Goal: Task Accomplishment & Management: Use online tool/utility

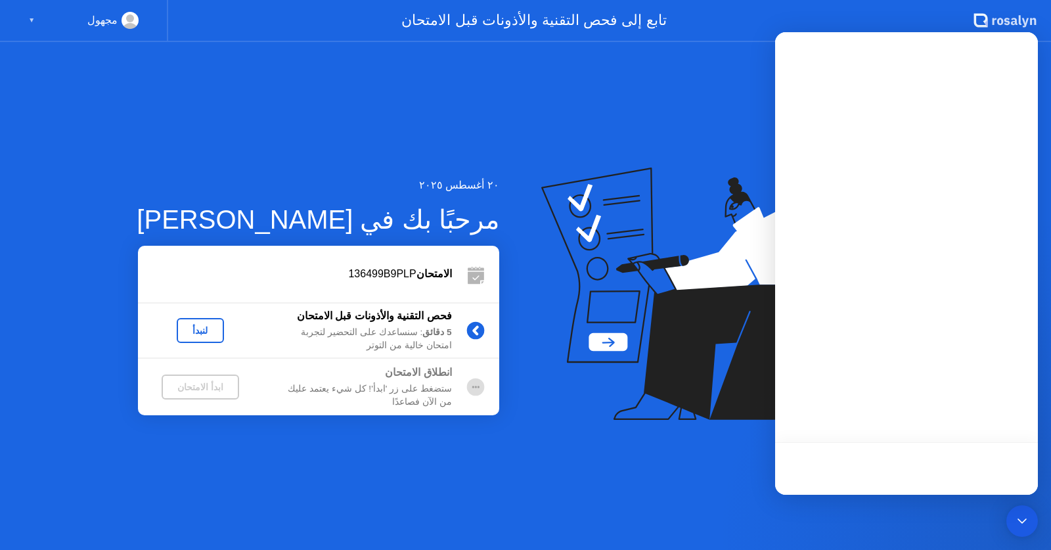
click at [213, 335] on div "لنبدأ" at bounding box center [200, 330] width 37 height 11
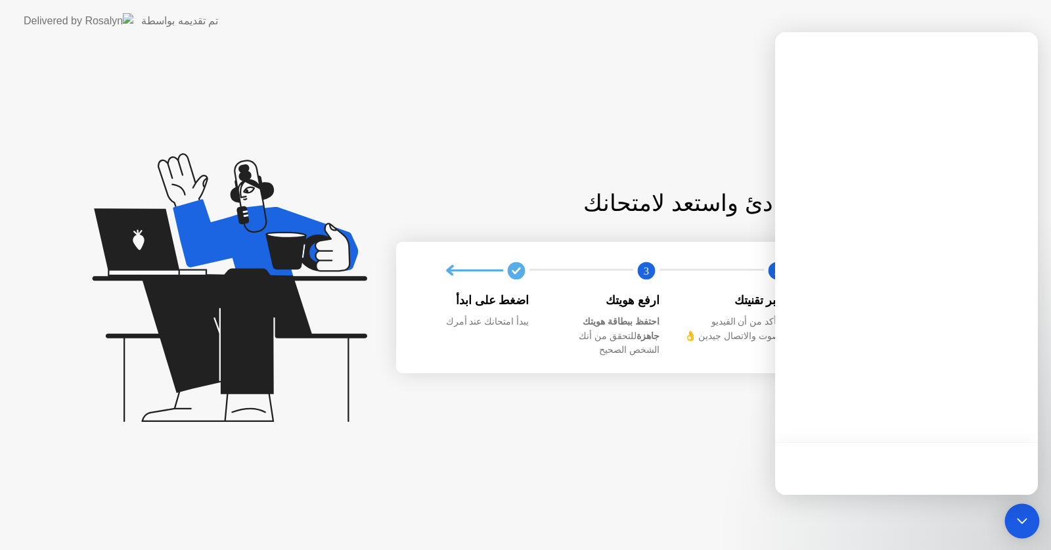
click at [1020, 518] on icon "Open Intercom Messenger" at bounding box center [1021, 520] width 17 height 17
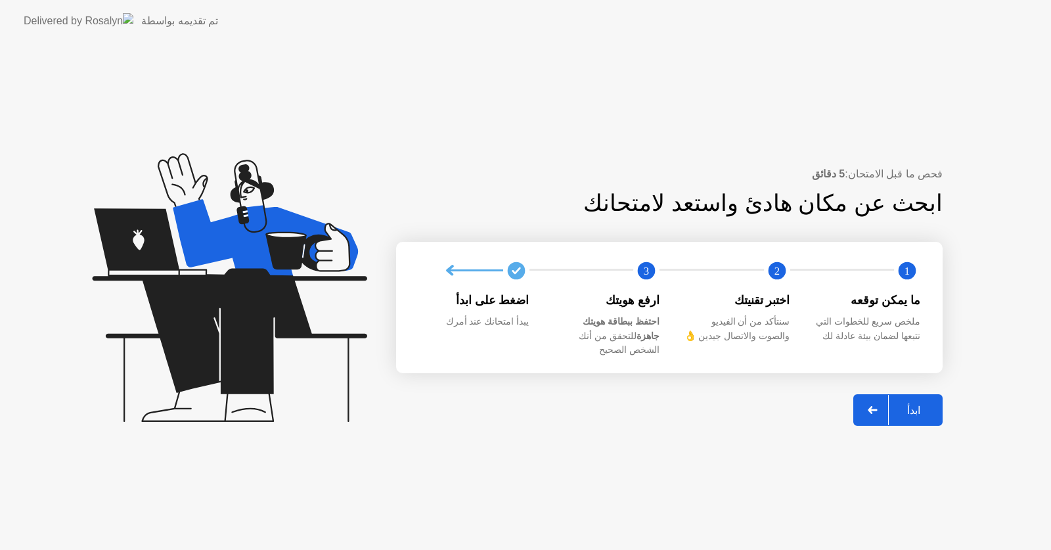
click at [915, 394] on button "ابدأ" at bounding box center [897, 410] width 89 height 32
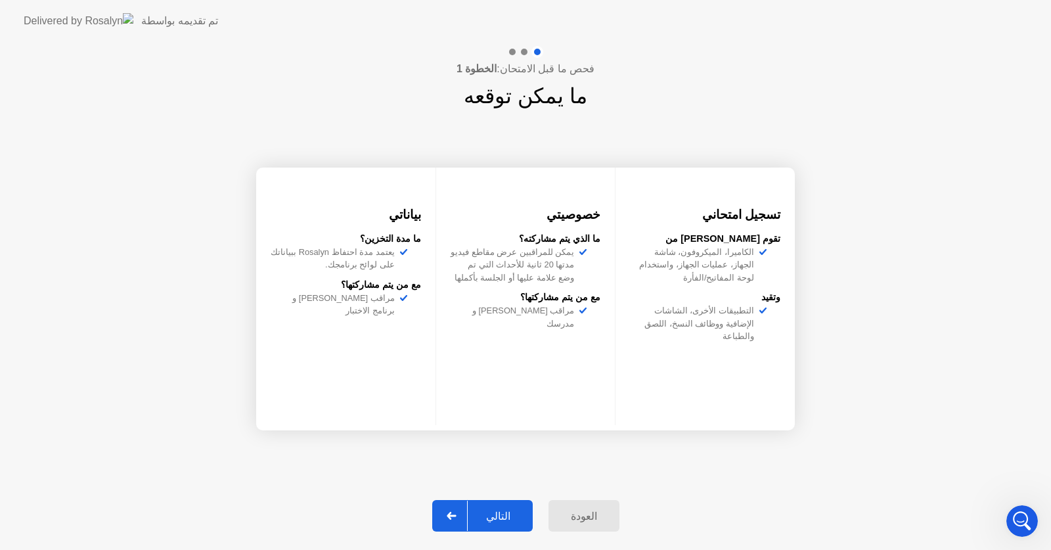
click at [505, 517] on div "التالي" at bounding box center [498, 516] width 61 height 12
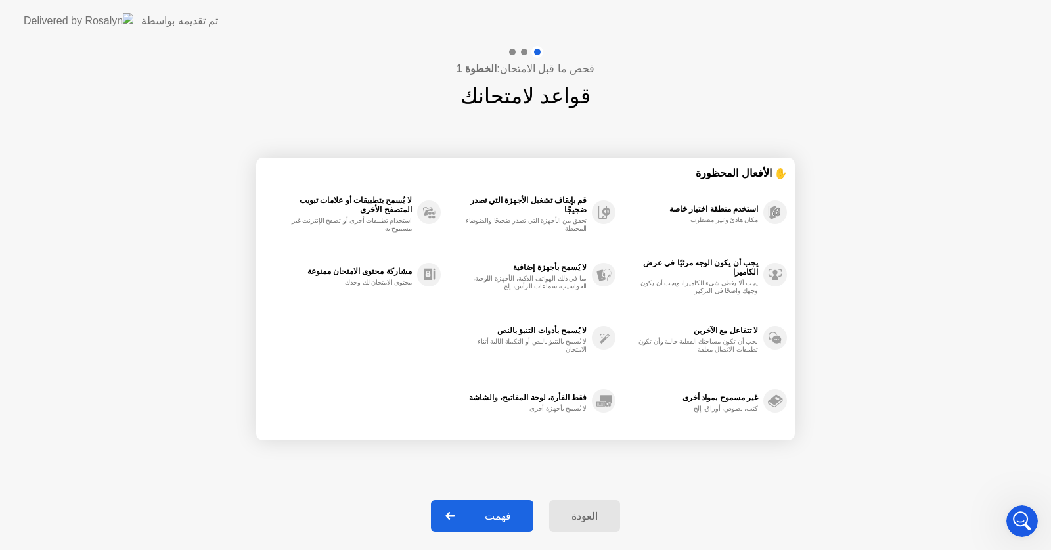
click at [505, 517] on div "فهمت" at bounding box center [497, 516] width 63 height 12
select select "Available cameras"
select select "Available speakers"
select select "Available microphones"
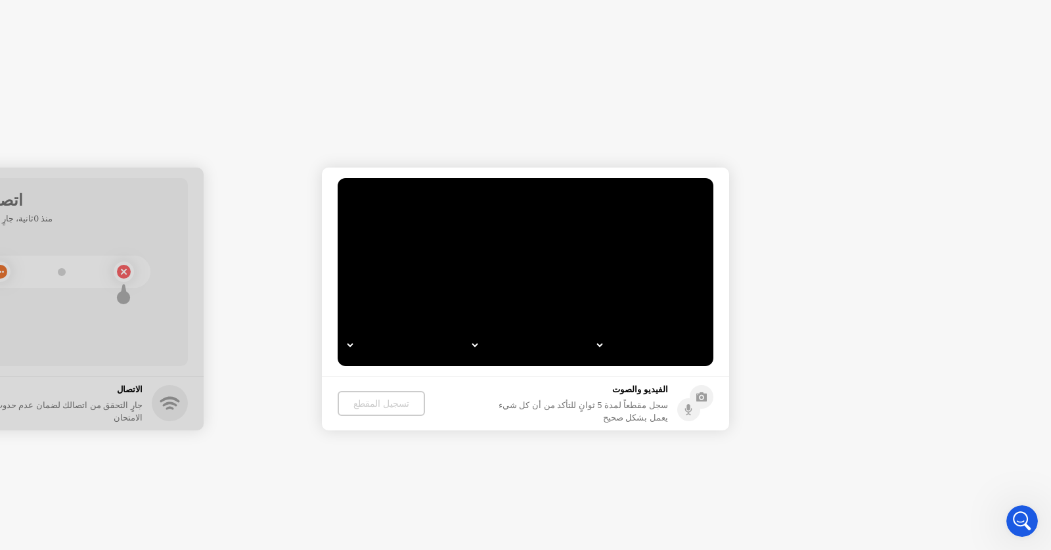
select select "*"
select select "**********"
select select "*******"
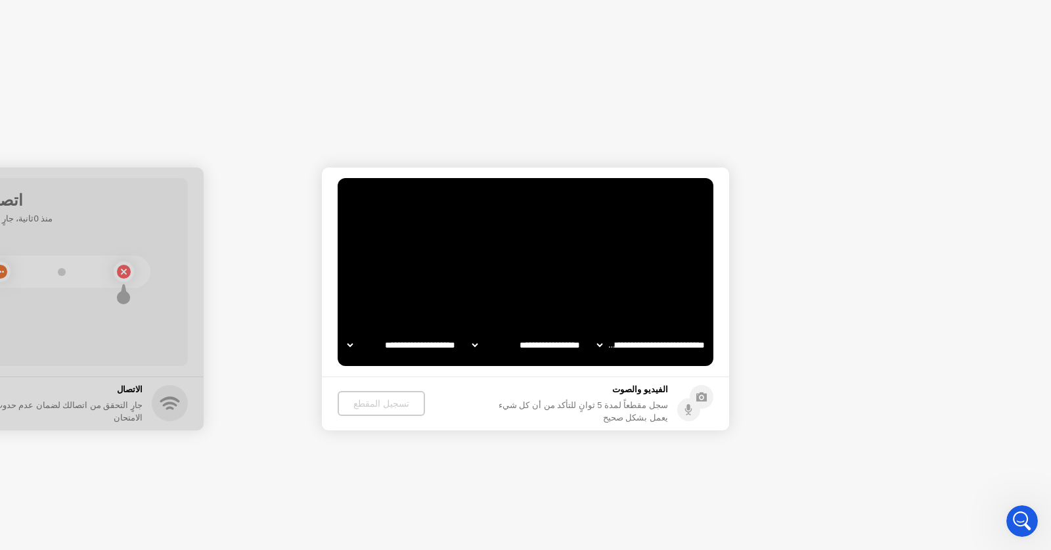
select select "*******"
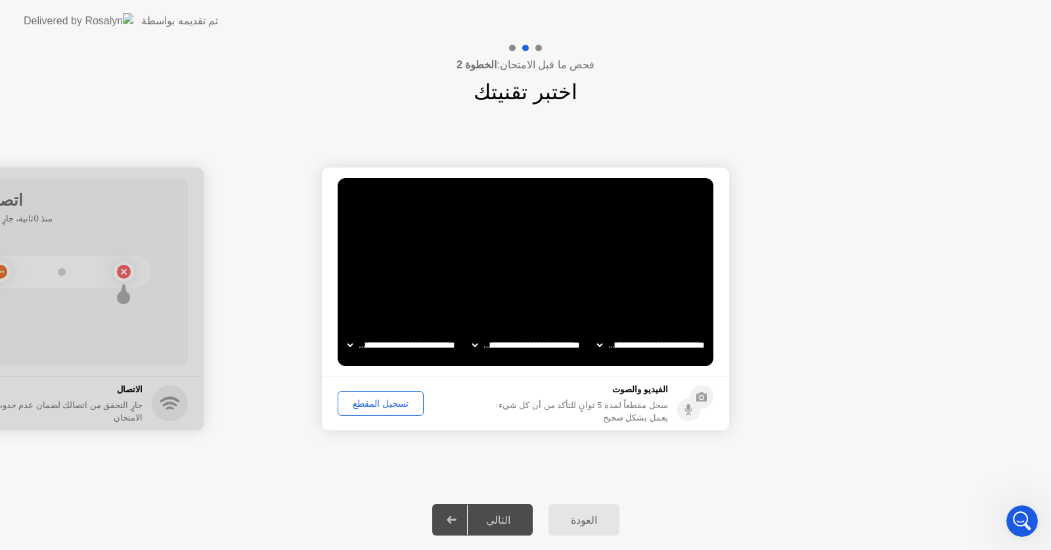
click at [393, 398] on div "تسجيل المقطع" at bounding box center [380, 403] width 77 height 11
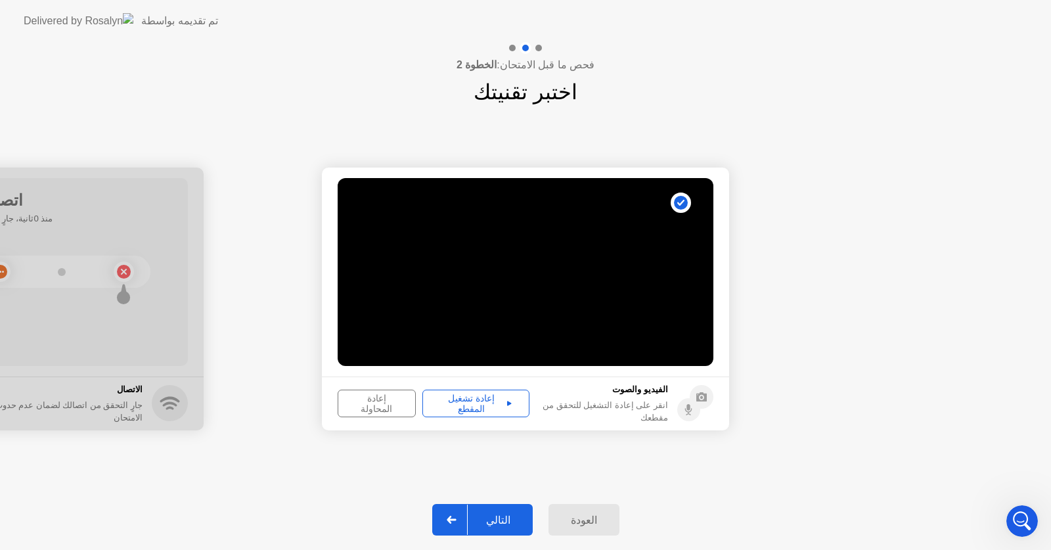
click at [492, 397] on div "إعادة تشغيل المقطع" at bounding box center [476, 403] width 98 height 21
click at [378, 398] on div "إعادة المحاولة" at bounding box center [376, 403] width 69 height 21
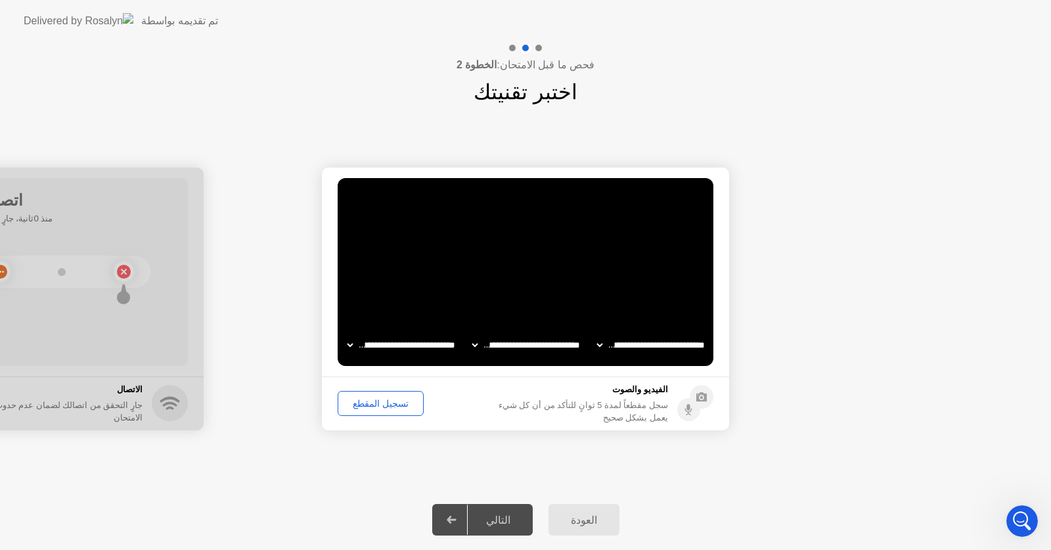
click at [378, 398] on div "تسجيل المقطع" at bounding box center [380, 403] width 77 height 11
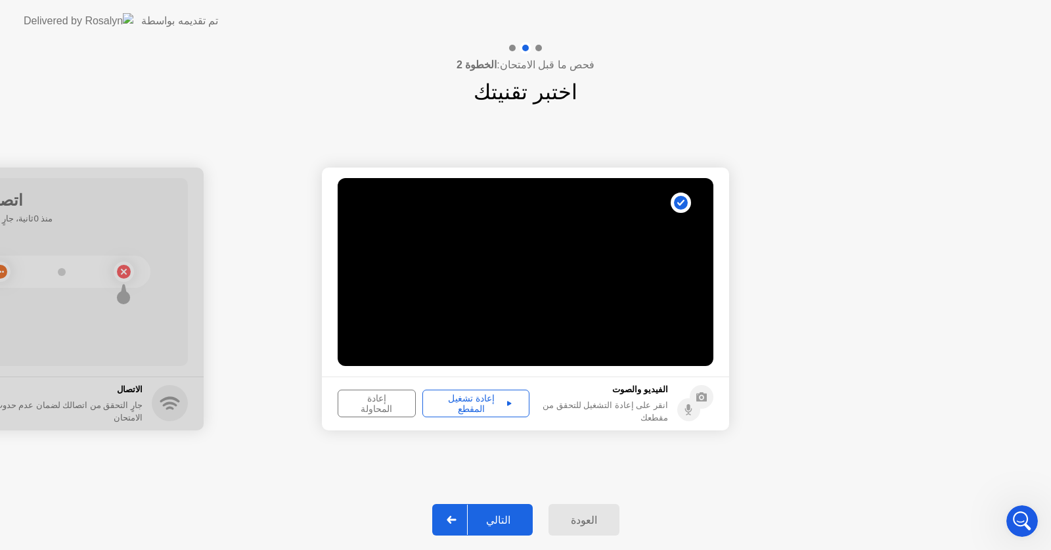
click at [452, 408] on div "إعادة تشغيل المقطع" at bounding box center [476, 403] width 98 height 21
click at [661, 56] on div "فحص ما قبل الامتحان: الخطوة 2 اختبر تقنيتك" at bounding box center [525, 75] width 1051 height 66
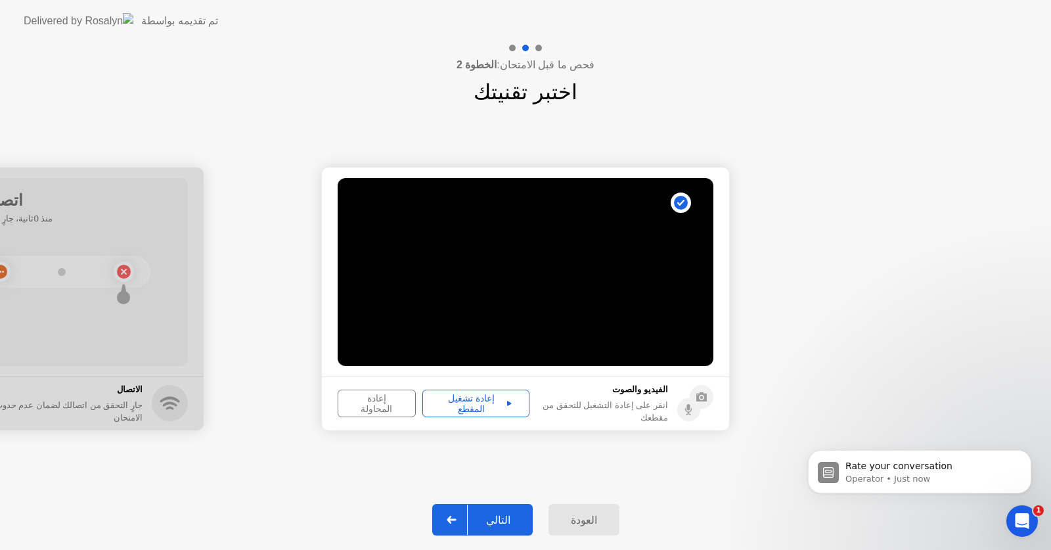
scroll to position [2280, 0]
